Goal: Information Seeking & Learning: Check status

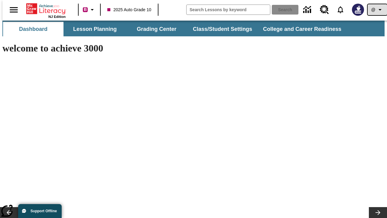
click at [377, 10] on icon "Profile/Settings" at bounding box center [380, 9] width 7 height 7
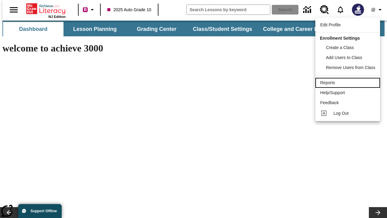
click at [349, 83] on div "Reports" at bounding box center [347, 83] width 55 height 6
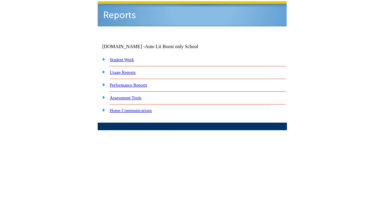
click at [135, 83] on link "Performance Reports" at bounding box center [129, 85] width 38 height 5
click at [0, 0] on link "How are my students performing on standards?" at bounding box center [0, 0] width 0 height 0
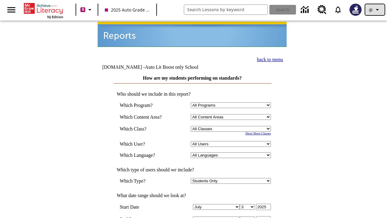
click at [375, 10] on icon "Profile/Settings" at bounding box center [377, 9] width 7 height 7
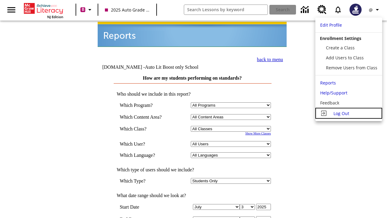
click at [349, 113] on span "Log Out" at bounding box center [342, 113] width 16 height 6
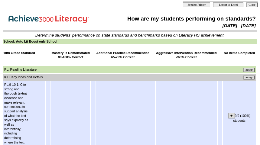
click at [251, 77] on input "assign" at bounding box center [249, 78] width 11 height 4
